Goal: Obtain resource: Download file/media

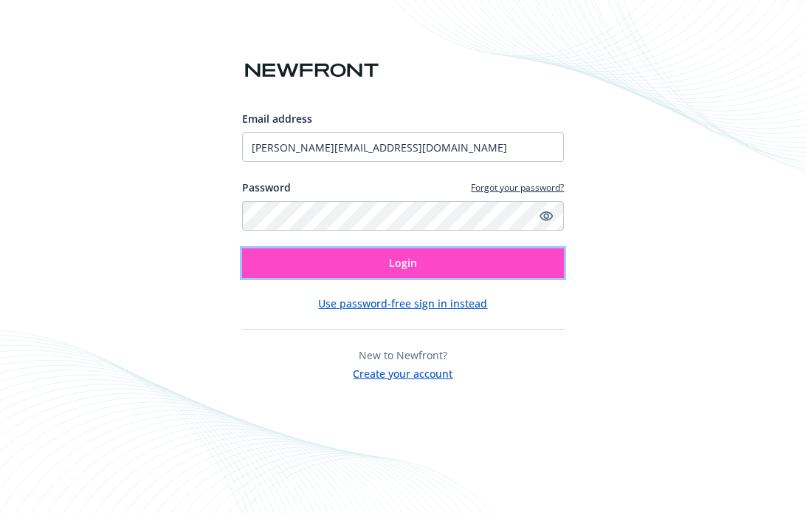
click at [308, 260] on button "Login" at bounding box center [403, 263] width 323 height 30
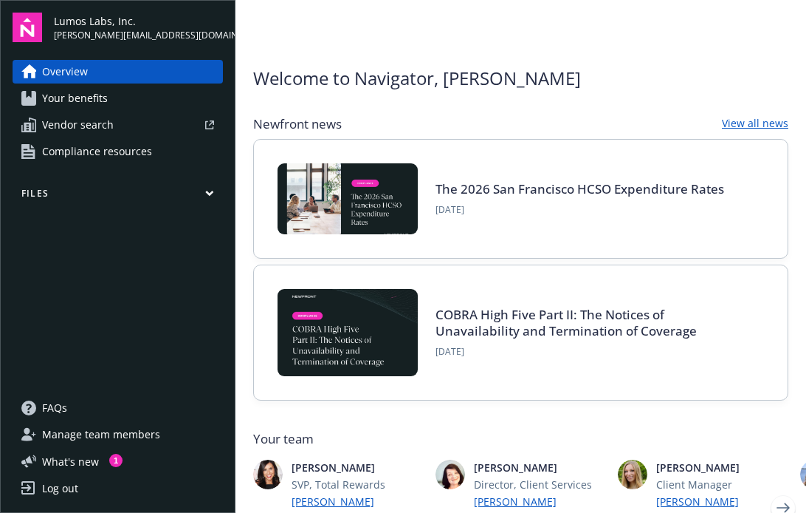
click at [145, 191] on button "Files" at bounding box center [118, 196] width 210 height 18
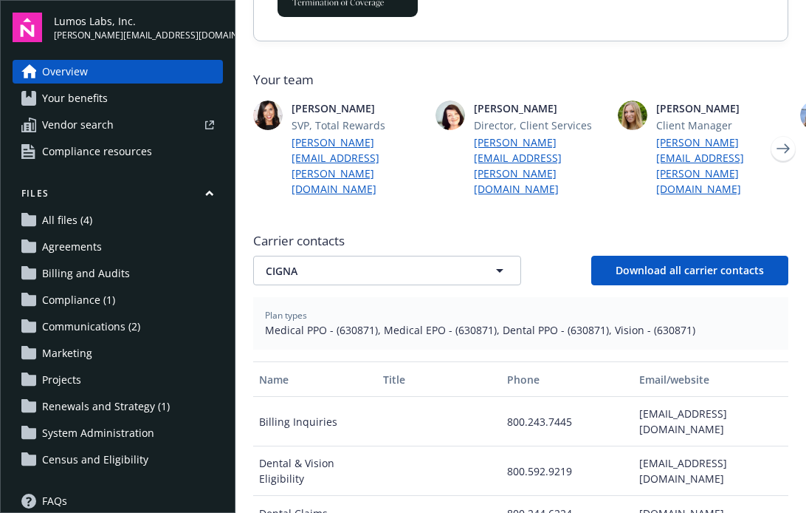
scroll to position [352, 0]
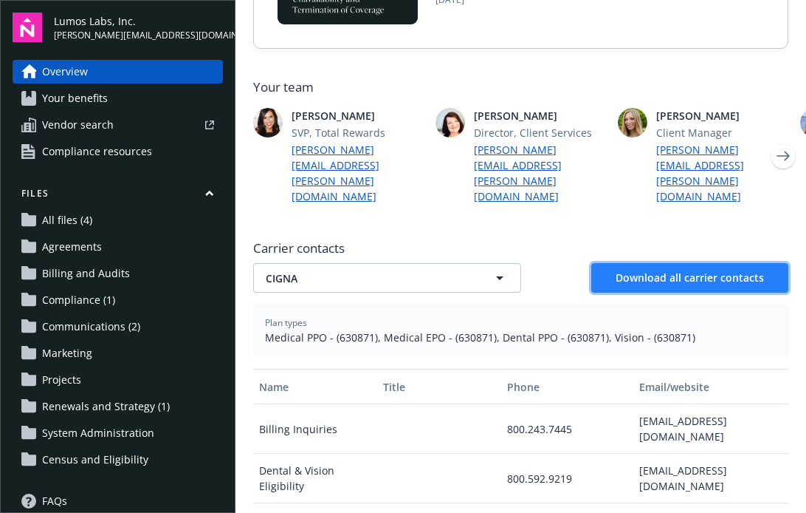
click at [610, 263] on button "Download all carrier contacts" at bounding box center [690, 278] width 197 height 30
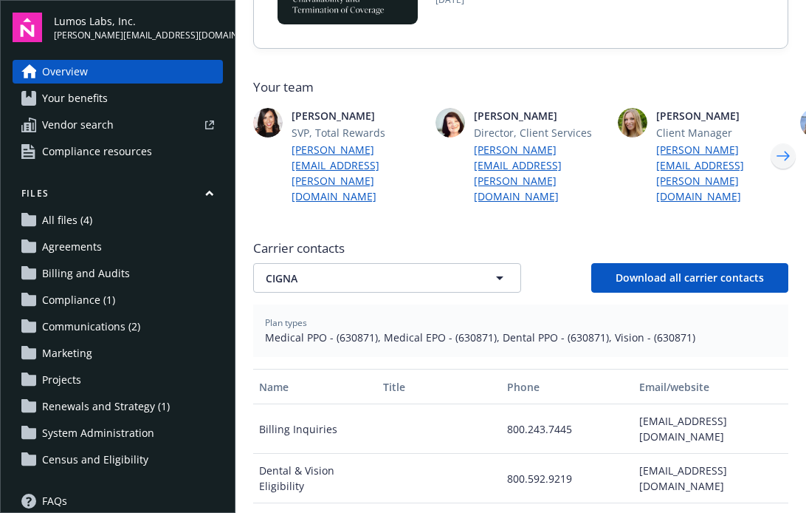
click at [783, 141] on icon "Next" at bounding box center [784, 156] width 24 height 30
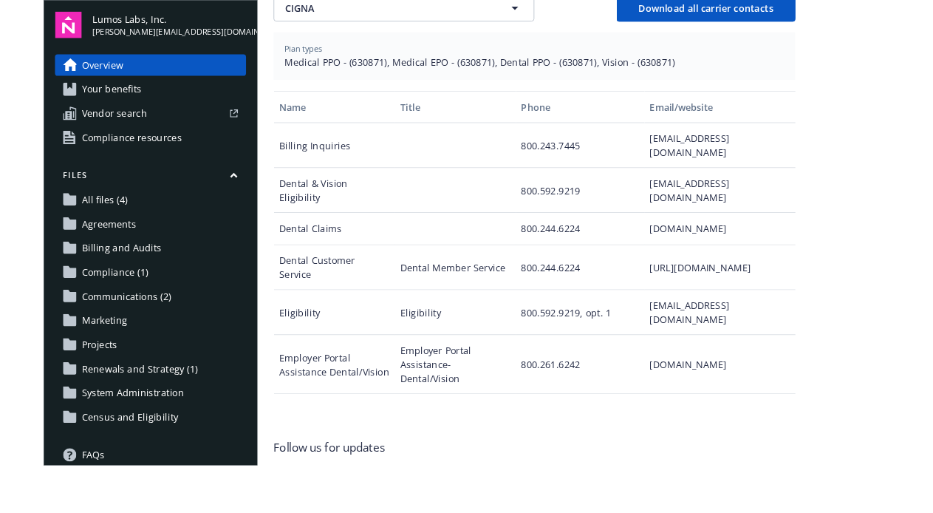
scroll to position [605, 0]
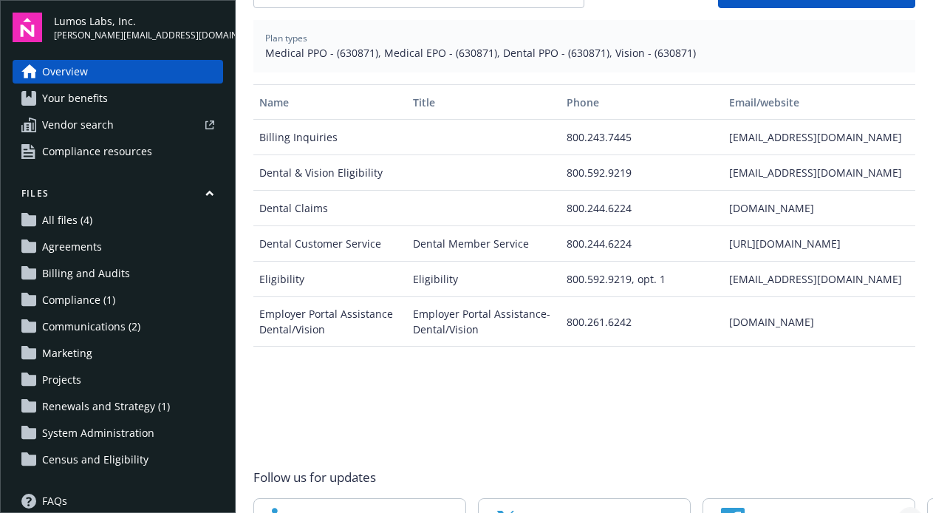
click at [806, 504] on icon "Next" at bounding box center [910, 519] width 24 height 30
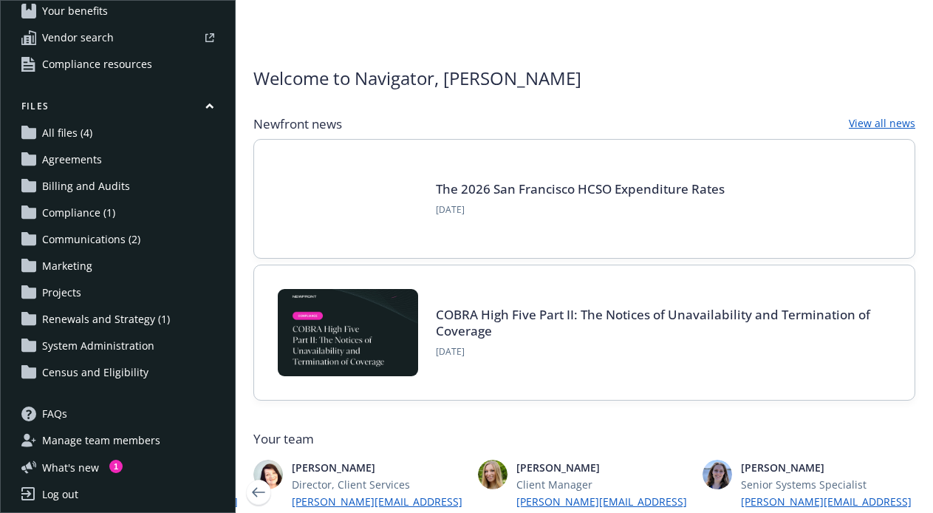
scroll to position [93, 0]
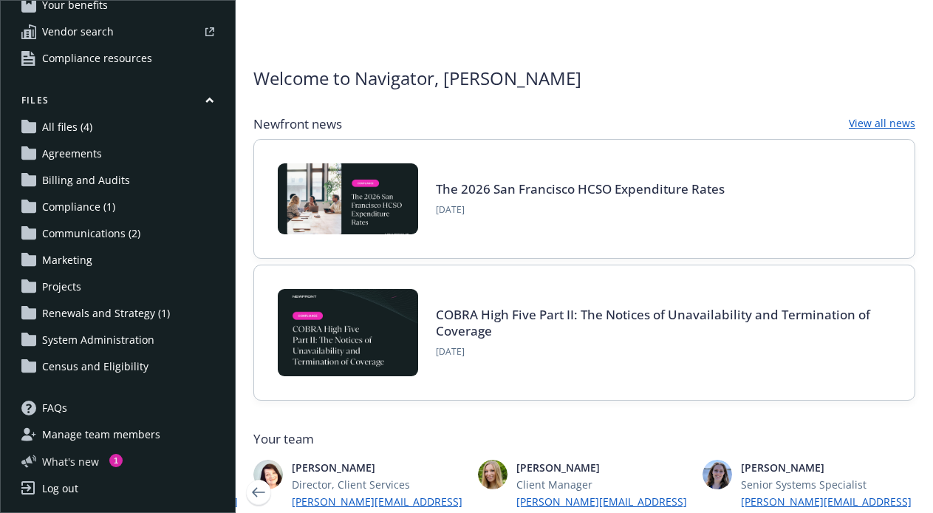
click at [103, 456] on button "What ' s new 1" at bounding box center [68, 461] width 110 height 16
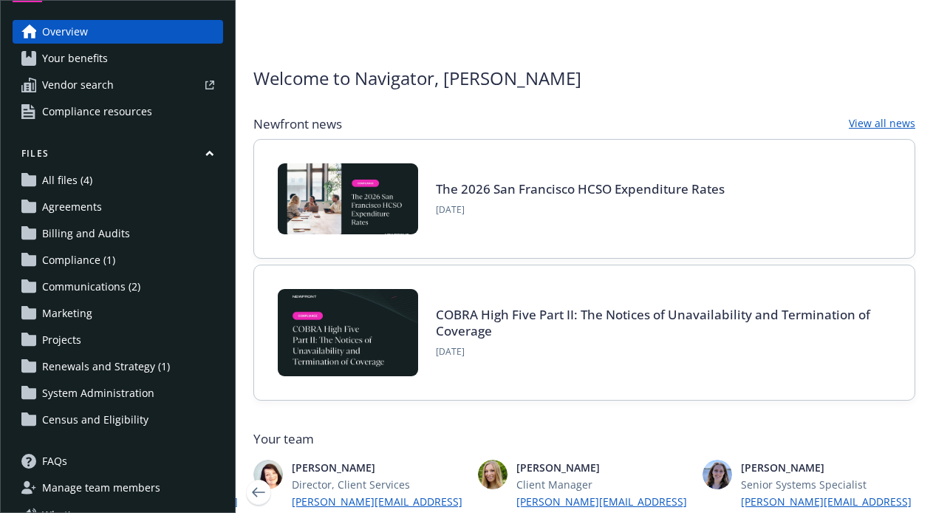
scroll to position [27, 0]
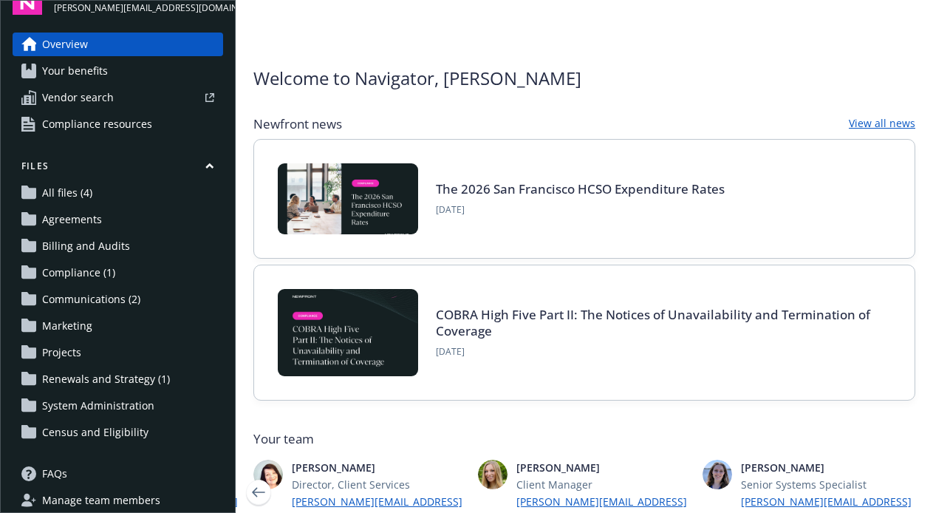
click at [105, 389] on span "Renewals and Strategy (1)" at bounding box center [106, 379] width 128 height 24
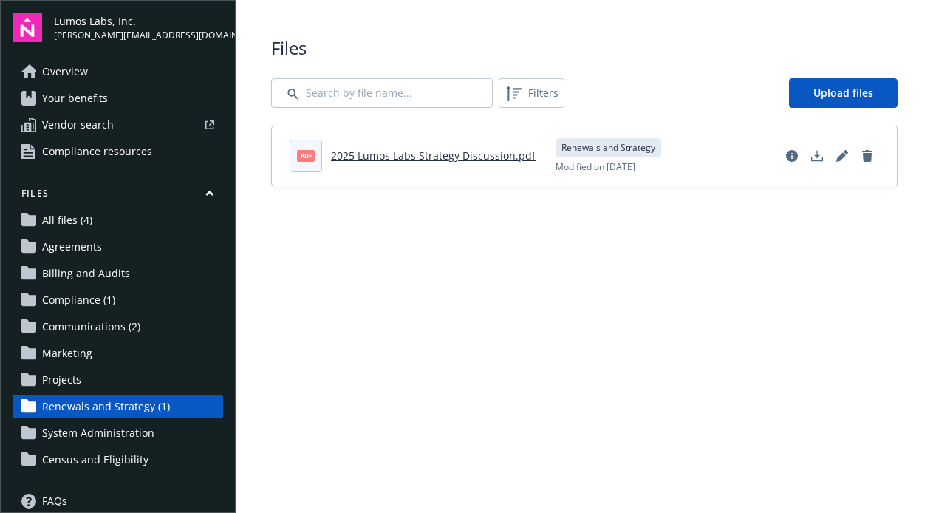
click at [87, 228] on span "All files (4)" at bounding box center [67, 220] width 50 height 24
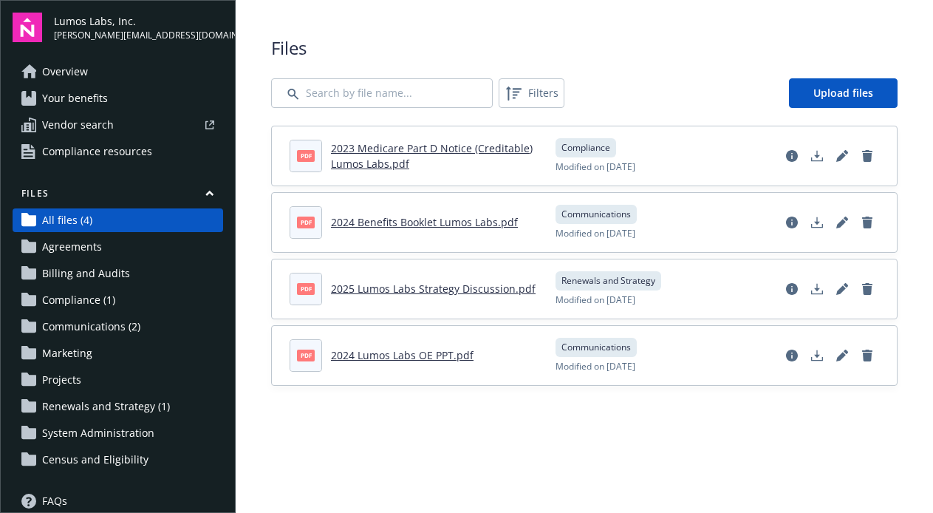
click at [85, 246] on span "Agreements" at bounding box center [72, 247] width 60 height 24
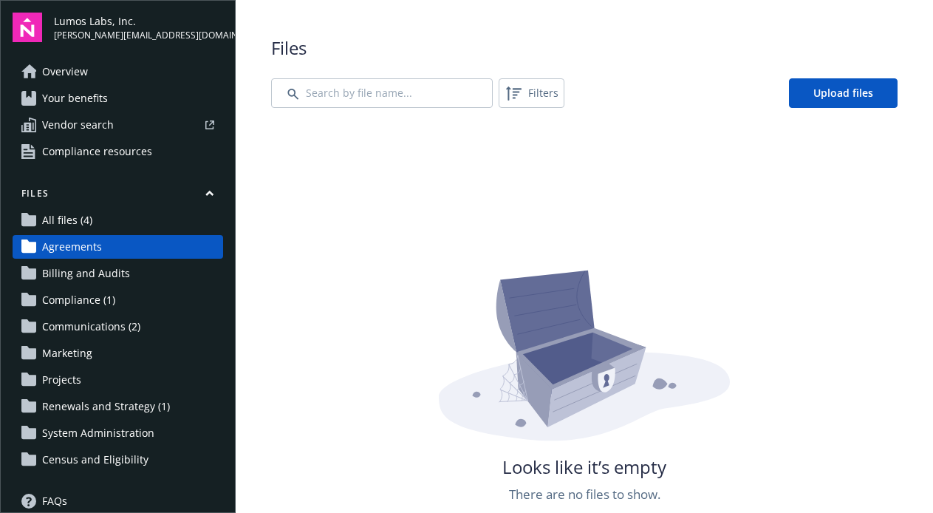
click at [79, 267] on span "Billing and Audits" at bounding box center [86, 273] width 88 height 24
